Goal: Task Accomplishment & Management: Manage account settings

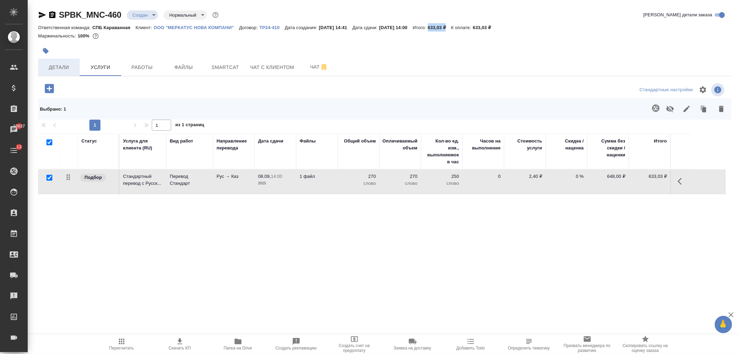
click at [60, 67] on span "Детали" at bounding box center [58, 67] width 33 height 9
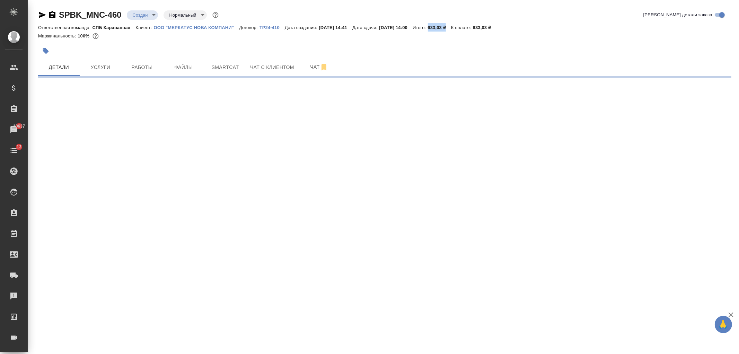
select select "RU"
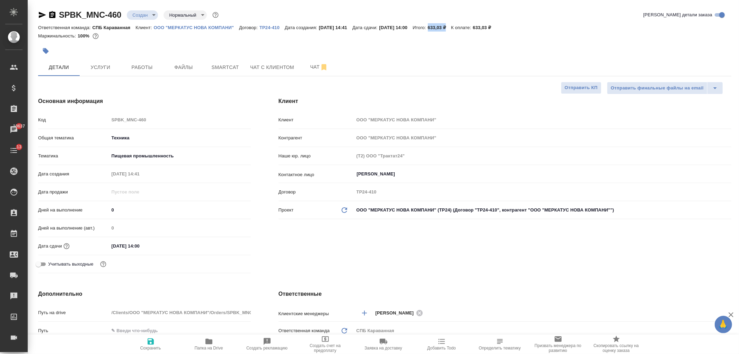
type textarea "x"
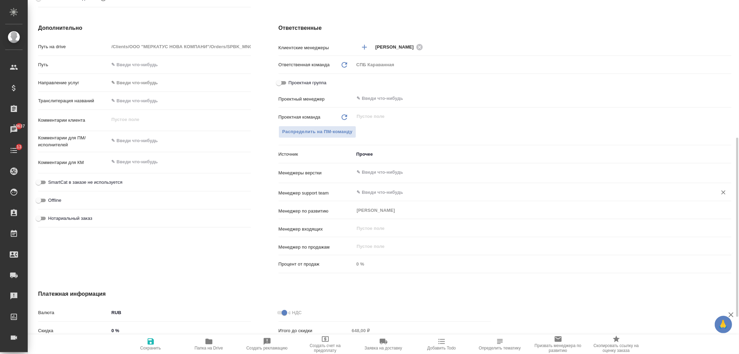
scroll to position [267, 0]
click at [300, 134] on button "Распределить на ПМ-команду" at bounding box center [317, 130] width 78 height 12
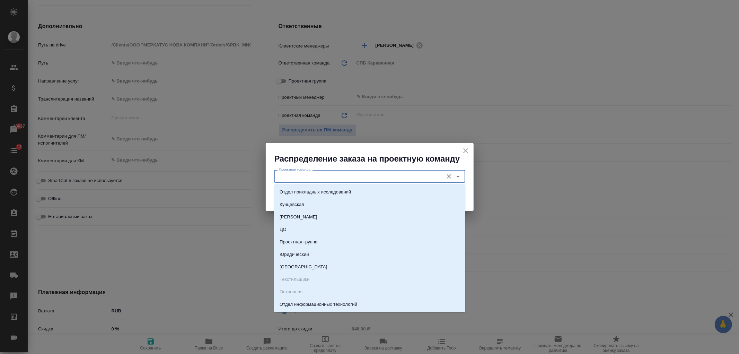
click at [300, 176] on input "Проектная команда" at bounding box center [358, 176] width 164 height 8
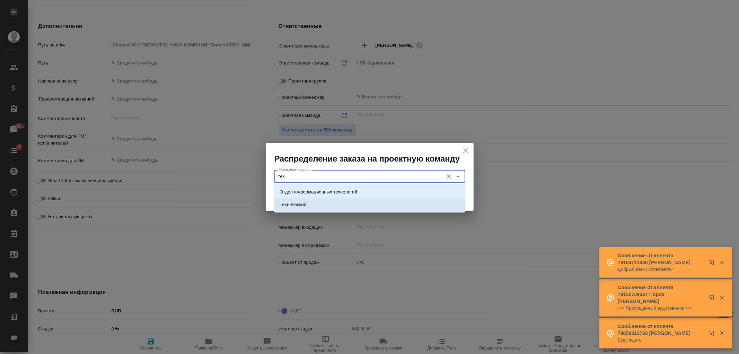
click at [329, 204] on li "Технический" at bounding box center [369, 204] width 191 height 12
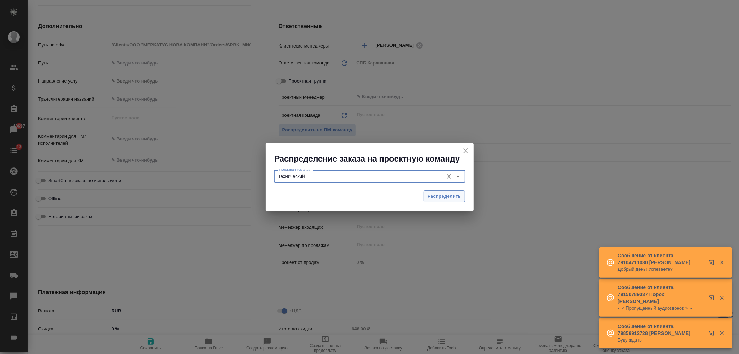
type input "Технический"
click at [442, 198] on span "Распределить" at bounding box center [444, 196] width 34 height 8
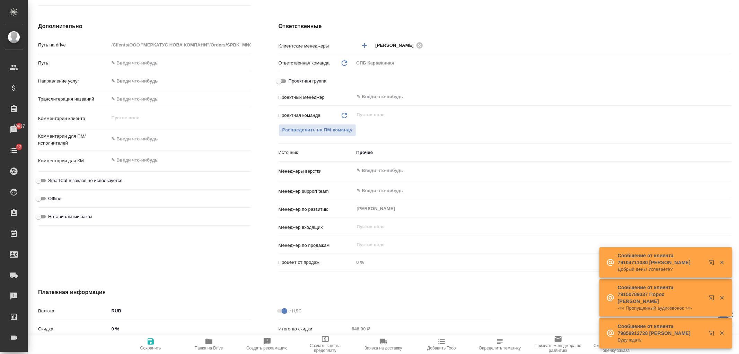
type textarea "x"
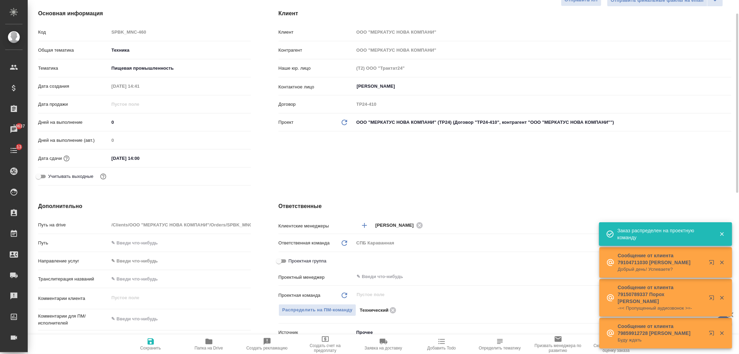
scroll to position [0, 0]
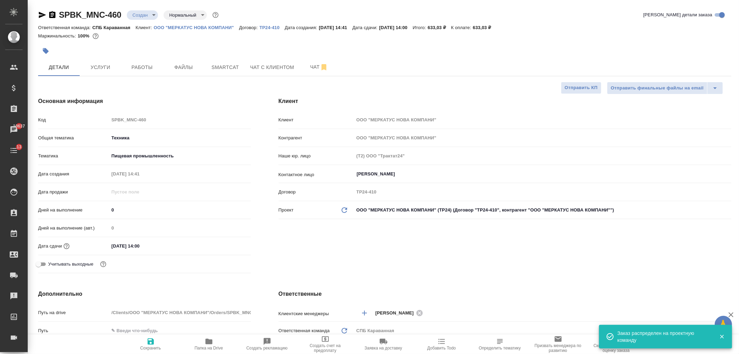
click at [140, 20] on div "SPBK_MNC-460 Создан new Нормальный normal" at bounding box center [129, 14] width 182 height 11
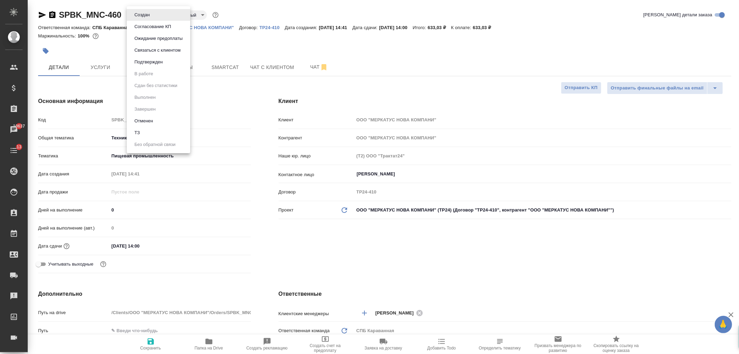
click at [142, 16] on body "🙏 .cls-1 fill:#fff; AWATERA Ivanova Arina Клиенты Спецификации Заказы 10637 Чат…" at bounding box center [369, 177] width 739 height 354
click at [163, 62] on button "Подтвержден" at bounding box center [148, 62] width 33 height 8
type textarea "x"
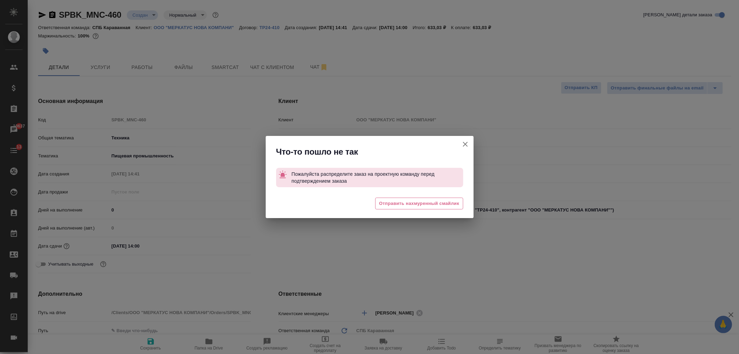
click at [466, 143] on icon "button" at bounding box center [465, 144] width 8 height 8
type textarea "x"
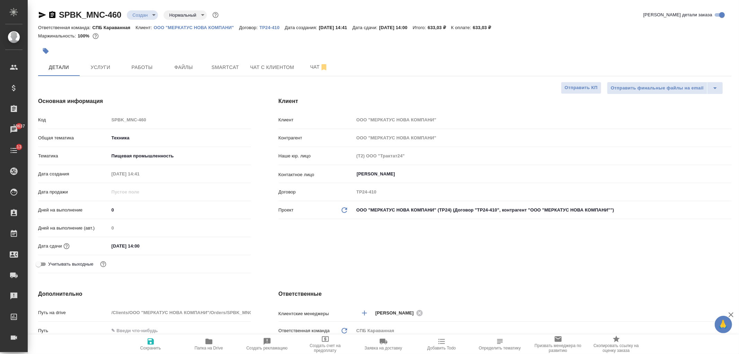
click at [150, 342] on icon "button" at bounding box center [150, 341] width 8 height 8
type textarea "x"
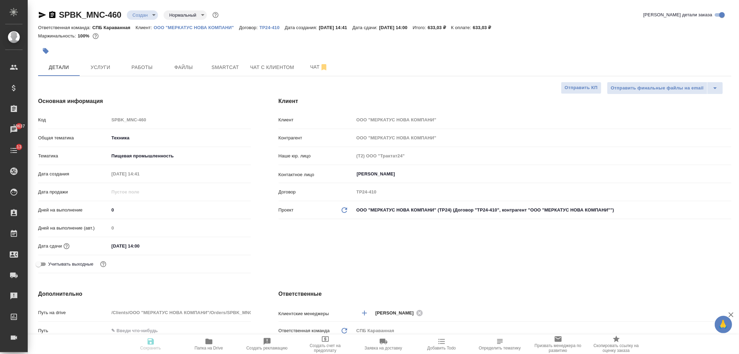
type textarea "x"
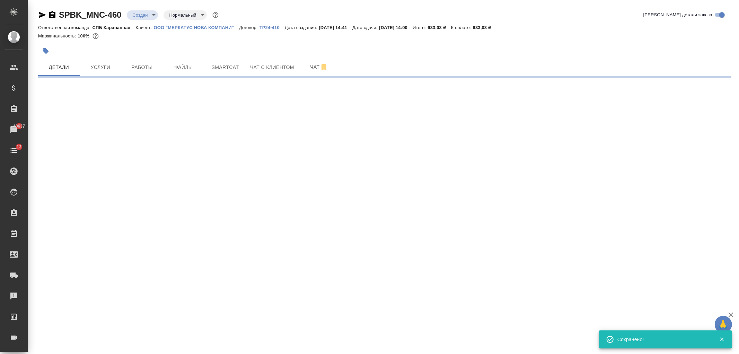
select select "RU"
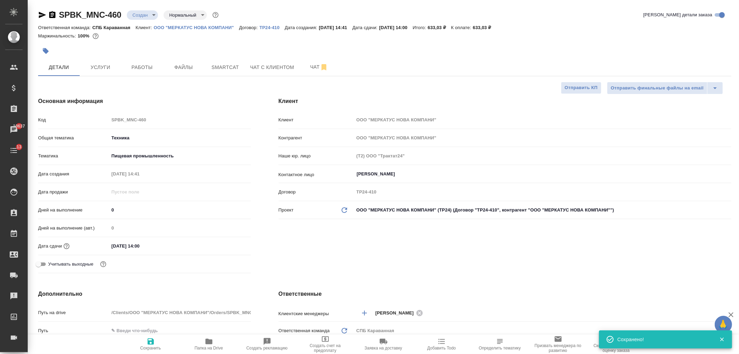
type textarea "x"
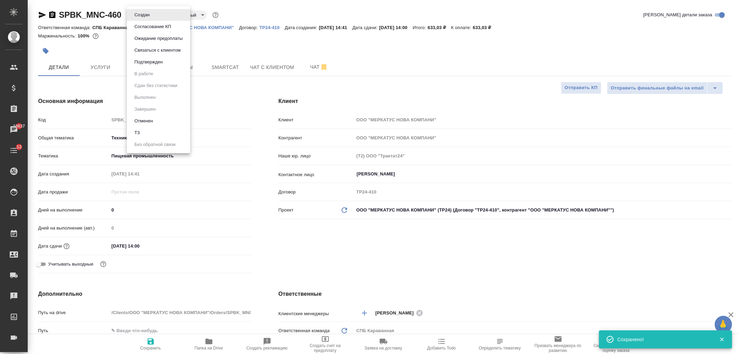
click at [141, 12] on body "🙏 .cls-1 fill:#fff; AWATERA Ivanova Arina Клиенты Спецификации Заказы 10637 Чат…" at bounding box center [369, 177] width 739 height 354
click at [158, 64] on button "Подтвержден" at bounding box center [148, 62] width 33 height 8
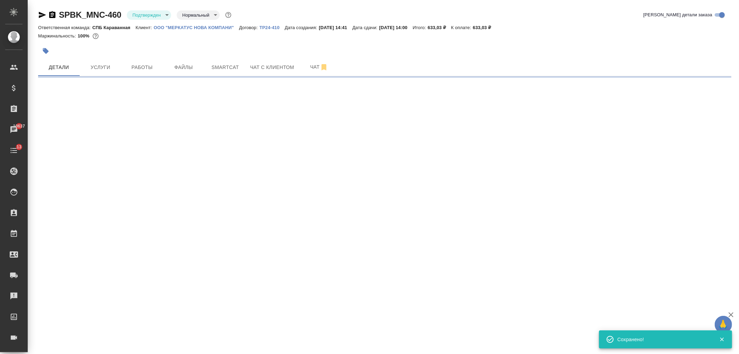
select select "RU"
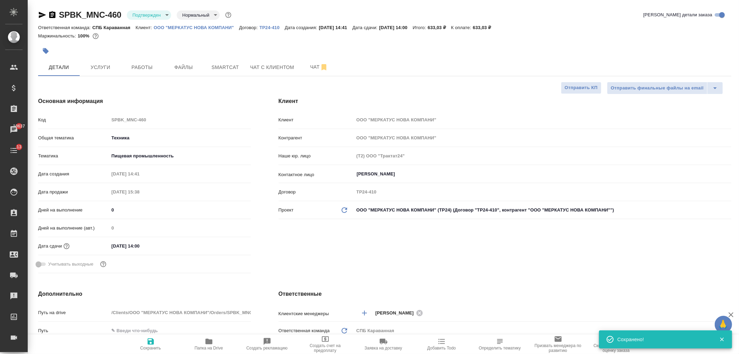
type textarea "x"
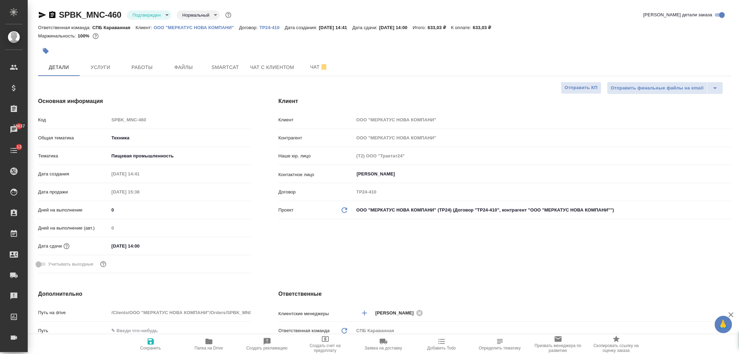
type textarea "x"
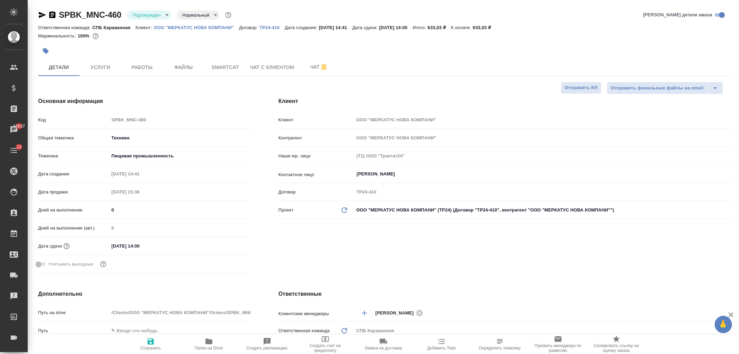
type textarea "x"
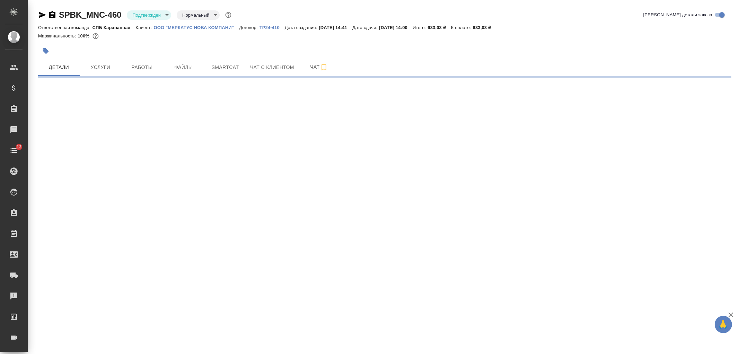
select select "RU"
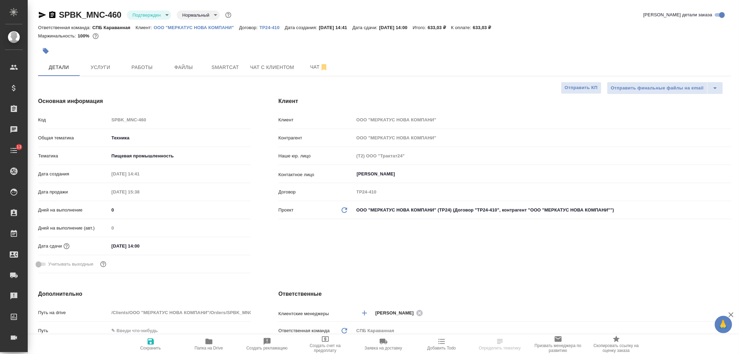
type textarea "x"
click at [738, 63] on div "SPBK_MNC-460 Подтвержден confirmed Нормальный normal Кратко детали заказа Ответ…" at bounding box center [383, 348] width 711 height 697
click at [515, 270] on div "Клиент Клиент ООО "МЕРКАТУС НОВА КОМПАНИ" Контрагент ООО "МЕРКАТУС НОВА КОМПАНИ…" at bounding box center [505, 186] width 480 height 206
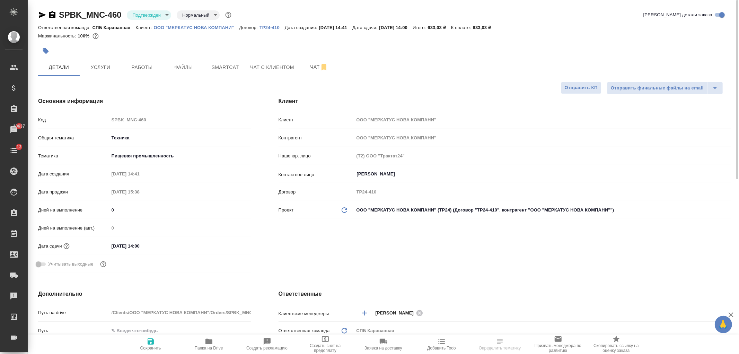
select select "RU"
type textarea "x"
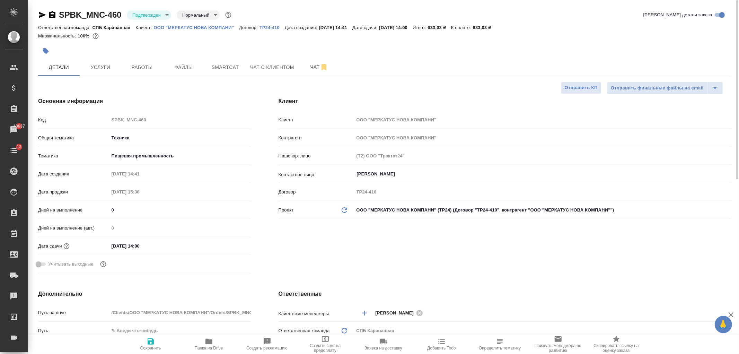
type textarea "x"
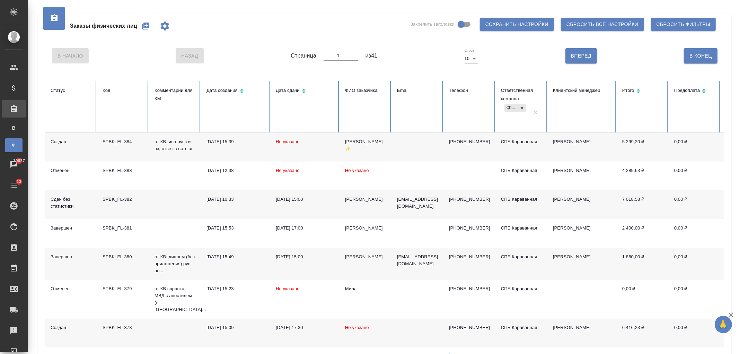
scroll to position [73, 0]
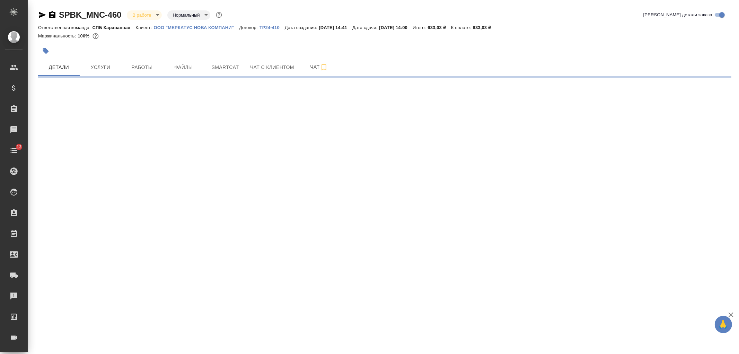
select select "RU"
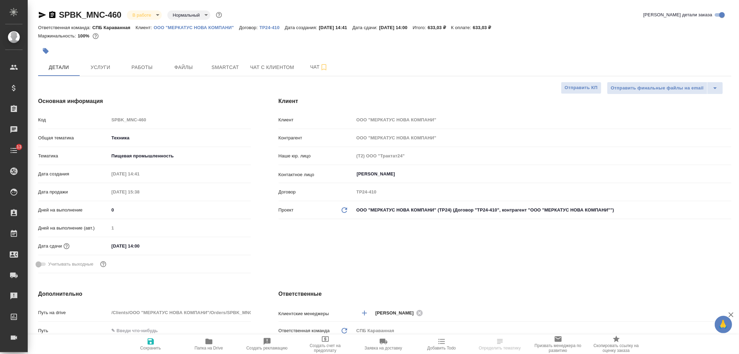
type textarea "x"
type input "Сергеева Анастасия"
type input "Сеитов Павел"
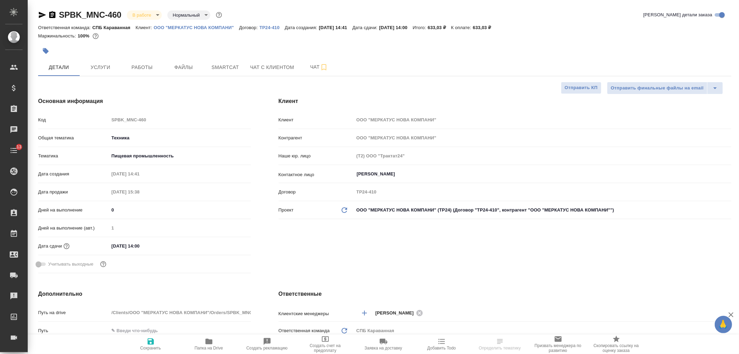
type textarea "x"
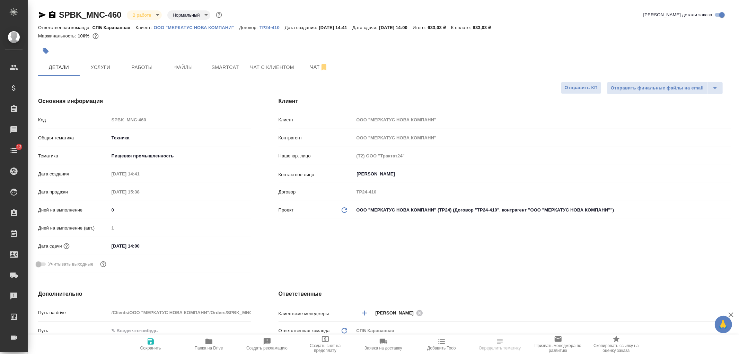
type textarea "x"
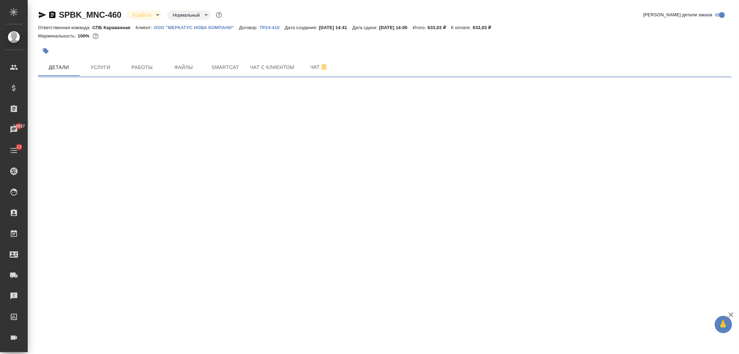
select select "RU"
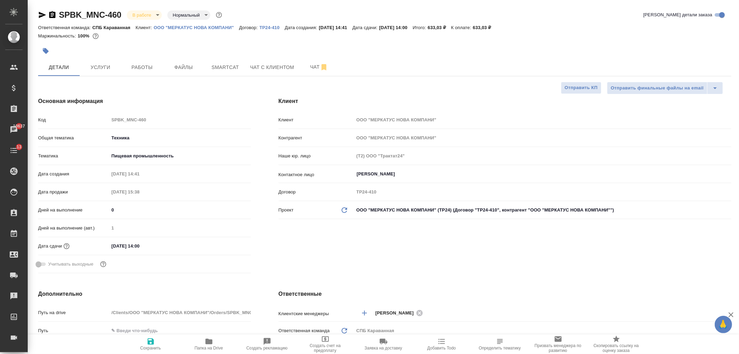
type textarea "x"
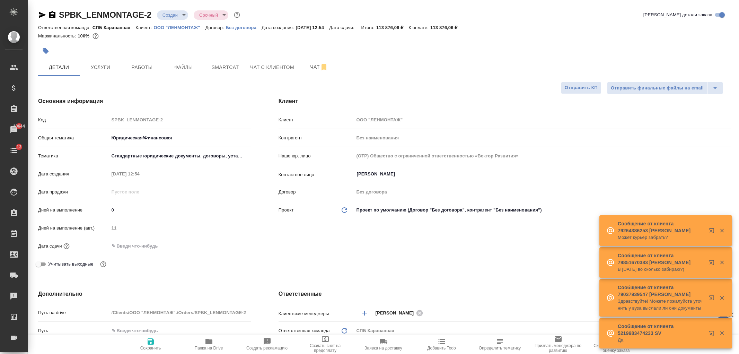
select select "RU"
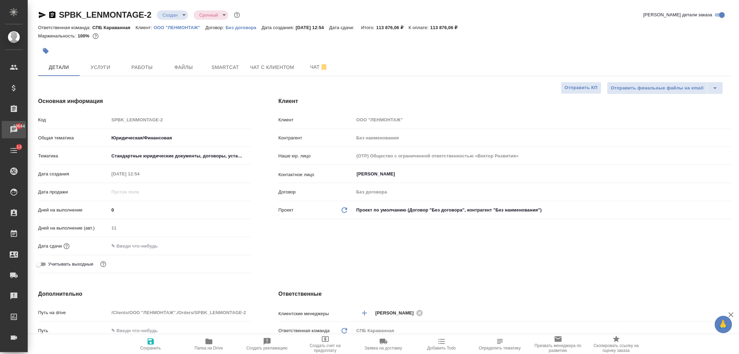
click at [26, 121] on link "10644 Чаты" at bounding box center [14, 129] width 24 height 17
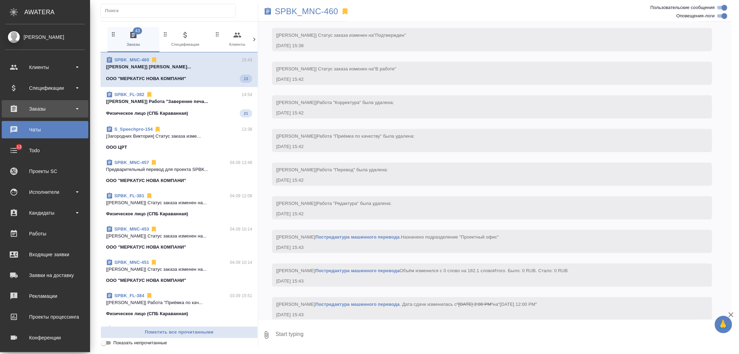
scroll to position [351, 0]
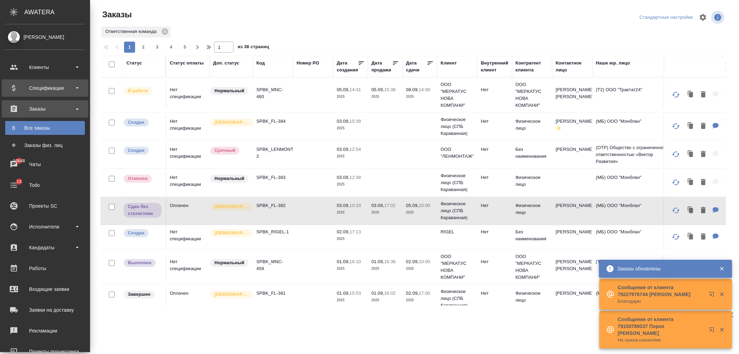
click at [42, 87] on div "Спецификации" at bounding box center [45, 88] width 80 height 10
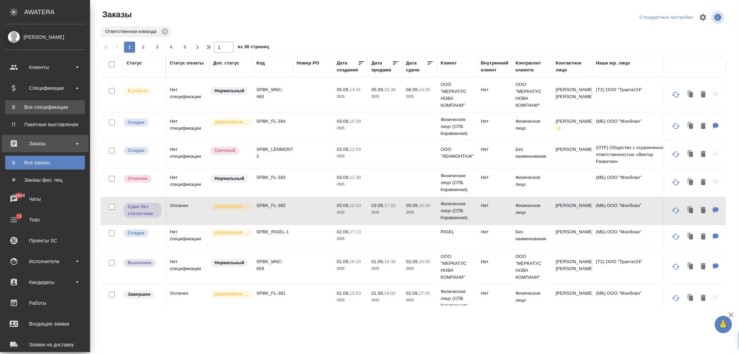
click at [64, 105] on div "Все спецификации" at bounding box center [45, 107] width 73 height 7
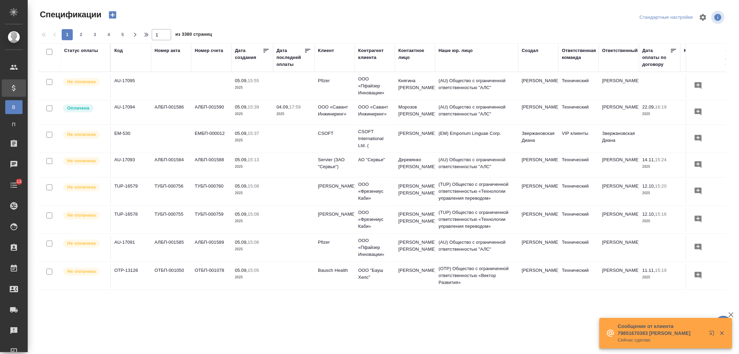
click at [331, 53] on div "Клиент" at bounding box center [326, 50] width 16 height 7
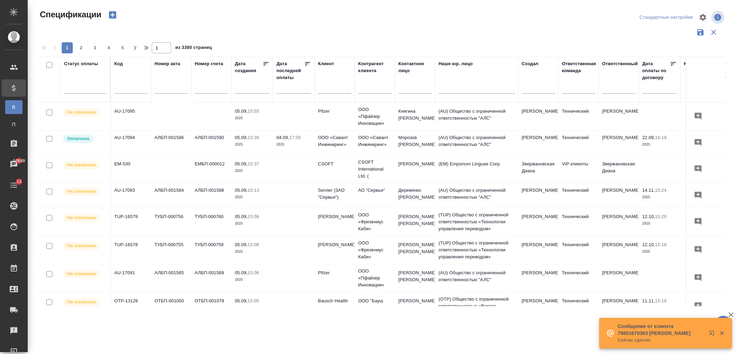
click at [341, 88] on input "text" at bounding box center [334, 88] width 33 height 9
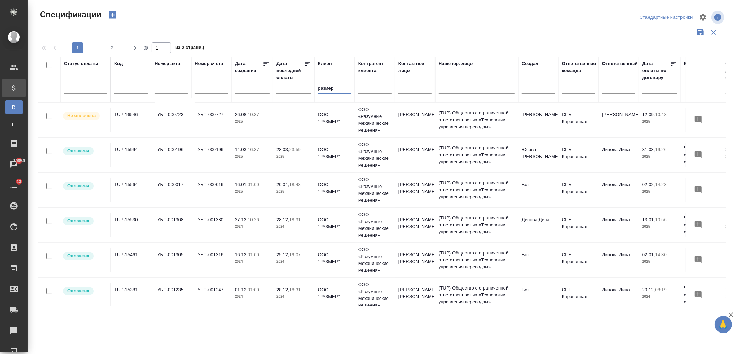
type input "размер"
